Goal: Task Accomplishment & Management: Use online tool/utility

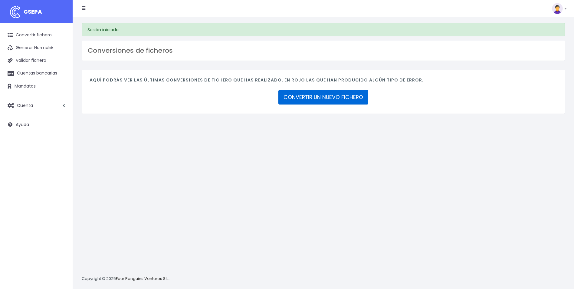
click at [305, 99] on link "CONVERTIR UN NUEVO FICHERO" at bounding box center [323, 97] width 90 height 15
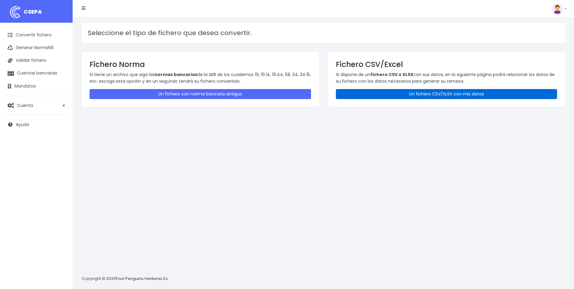
click at [451, 94] on link "Un fichero CSV/XLSX con mis datos" at bounding box center [447, 94] width 222 height 10
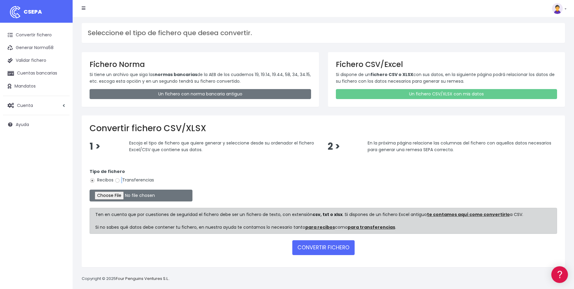
click at [122, 181] on label "Transferencias" at bounding box center [134, 180] width 39 height 6
click at [115, 179] on input "Transferencias" at bounding box center [117, 180] width 5 height 5
radio input "true"
click at [118, 198] on input "file" at bounding box center [141, 195] width 103 height 12
type input "C:\fakepath\Trasferencia Manual SEPA 04.09.2025_0534 ES 60.981,41 EUR.csv"
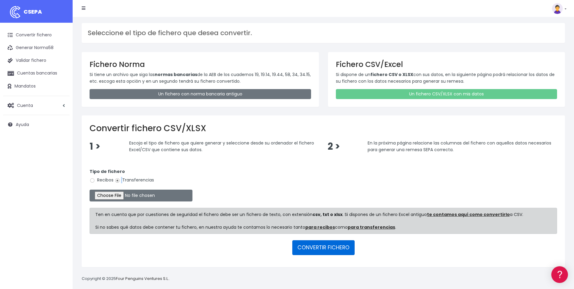
click at [331, 244] on button "CONVERTIR FICHERO" at bounding box center [323, 247] width 62 height 15
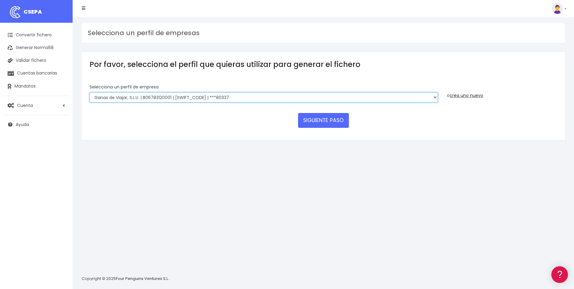
click at [267, 95] on select "WORLD2MEET,S.L.U | b62880992 | BSABESBBXXX | ***97721 World 2 Meet SLU | B62880…" at bounding box center [264, 97] width 348 height 10
select select "563"
click at [90, 92] on select "WORLD2MEET,S.L.U | b62880992 | BSABESBBXXX | ***97721 World 2 Meet SLU | B62880…" at bounding box center [264, 97] width 348 height 10
click at [340, 117] on button "SIGUIENTE PASO" at bounding box center [323, 120] width 51 height 15
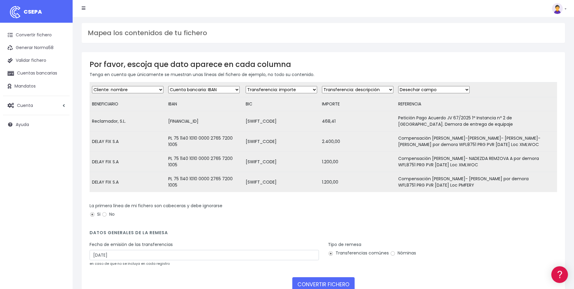
click at [284, 89] on select "Desechar campo Cliente: nombre Cliente: DNI Cliente: Email Cliente: referencia …" at bounding box center [281, 89] width 71 height 7
select select "bic"
click at [246, 86] on select "Desechar campo Cliente: nombre Cliente: DNI Cliente: Email Cliente: referencia …" at bounding box center [281, 89] width 71 height 7
click at [353, 91] on select "Desechar campo Cliente: nombre Cliente: DNI Cliente: Email Cliente: referencia …" at bounding box center [357, 89] width 71 height 7
select select "amount"
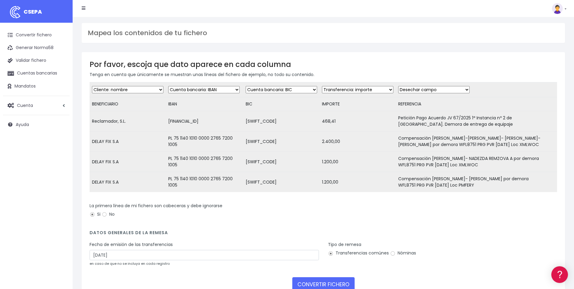
click at [322, 86] on select "Desechar campo Cliente: nombre Cliente: DNI Cliente: Email Cliente: referencia …" at bounding box center [357, 89] width 71 height 7
click at [443, 87] on select "Desechar campo Cliente: nombre Cliente: DNI Cliente: Email Cliente: referencia …" at bounding box center [433, 89] width 71 height 7
click at [491, 210] on div "La primera línea de mi fichero son cabeceras y debe ignorarse Si No" at bounding box center [324, 210] width 468 height 17
click at [458, 88] on select "Desechar campo Cliente: nombre Cliente: DNI Cliente: Email Cliente: referencia …" at bounding box center [433, 89] width 71 height 7
select select "description"
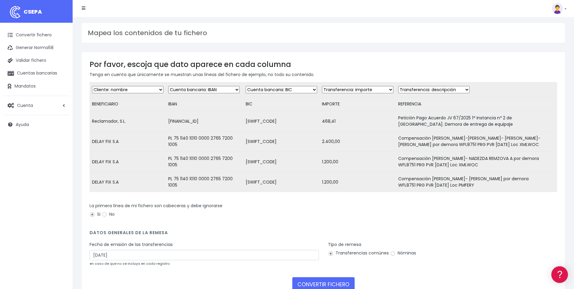
click at [398, 86] on select "Desechar campo Cliente: nombre Cliente: DNI Cliente: Email Cliente: referencia …" at bounding box center [433, 89] width 71 height 7
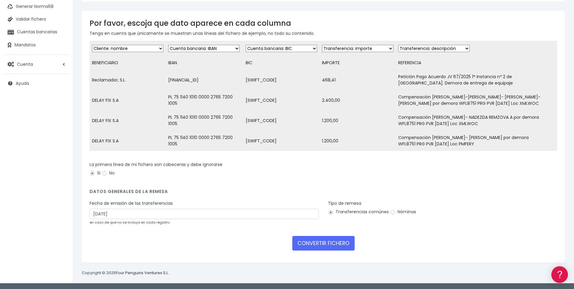
scroll to position [46, 0]
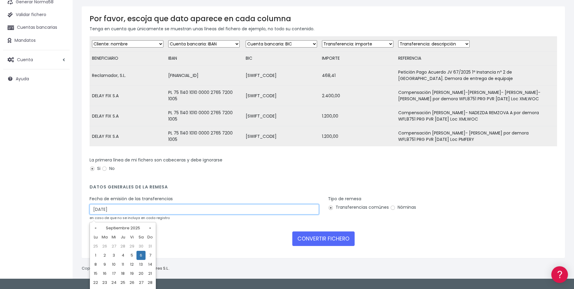
click at [222, 213] on input "06/09/2025" at bounding box center [204, 209] width 229 height 10
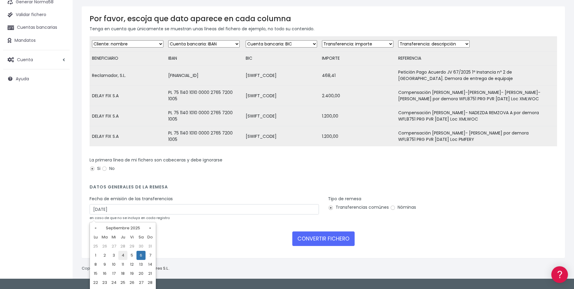
click at [124, 256] on td "4" at bounding box center [122, 255] width 9 height 9
type input "04/09/2025"
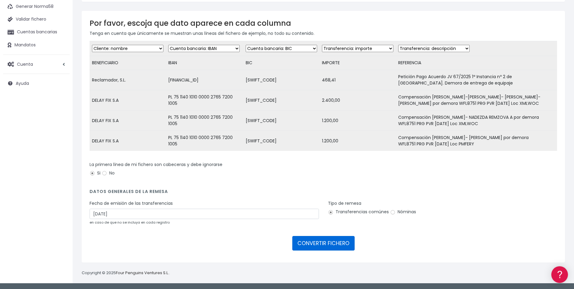
click at [319, 237] on button "CONVERTIR FICHERO" at bounding box center [323, 243] width 62 height 15
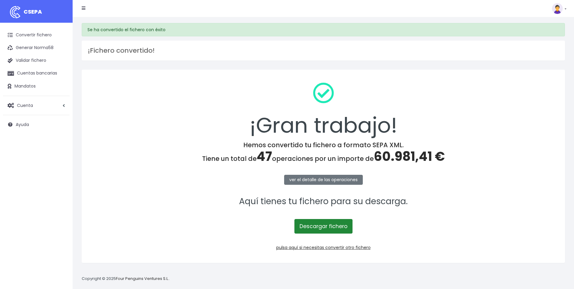
click at [322, 228] on link "Descargar fichero" at bounding box center [323, 226] width 58 height 15
click at [511, 115] on div "¡Gran trabajo!" at bounding box center [324, 109] width 468 height 64
